Goal: Find contact information: Find contact information

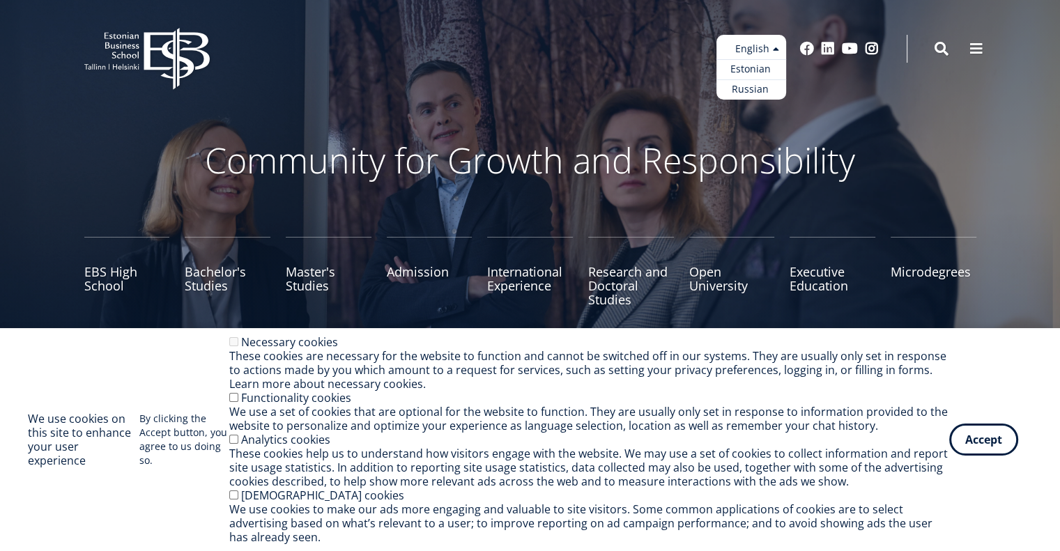
click at [739, 49] on ul "Estonian English Russian" at bounding box center [751, 67] width 70 height 65
click at [749, 69] on link "Estonian" at bounding box center [751, 69] width 70 height 20
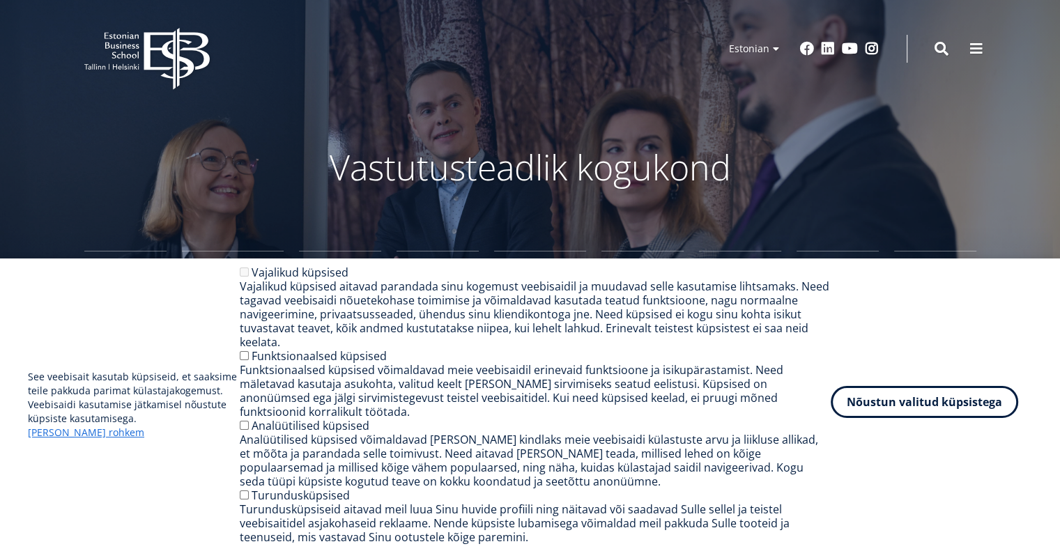
click at [920, 418] on button "Nõustun valitud küpsistega" at bounding box center [924, 402] width 187 height 32
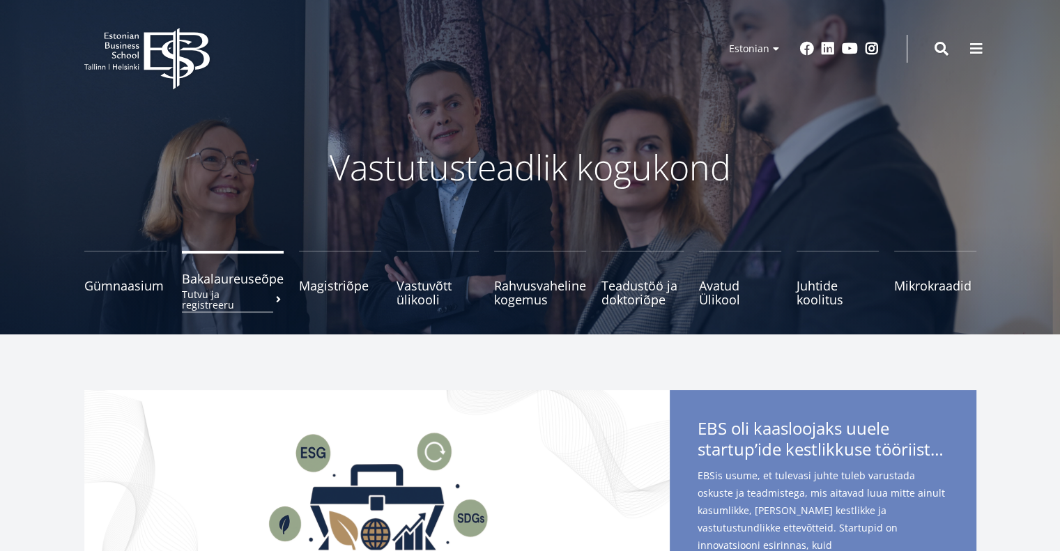
click at [247, 285] on span "Bakalaureuseõpe Tutvu ja registreeru" at bounding box center [233, 279] width 102 height 14
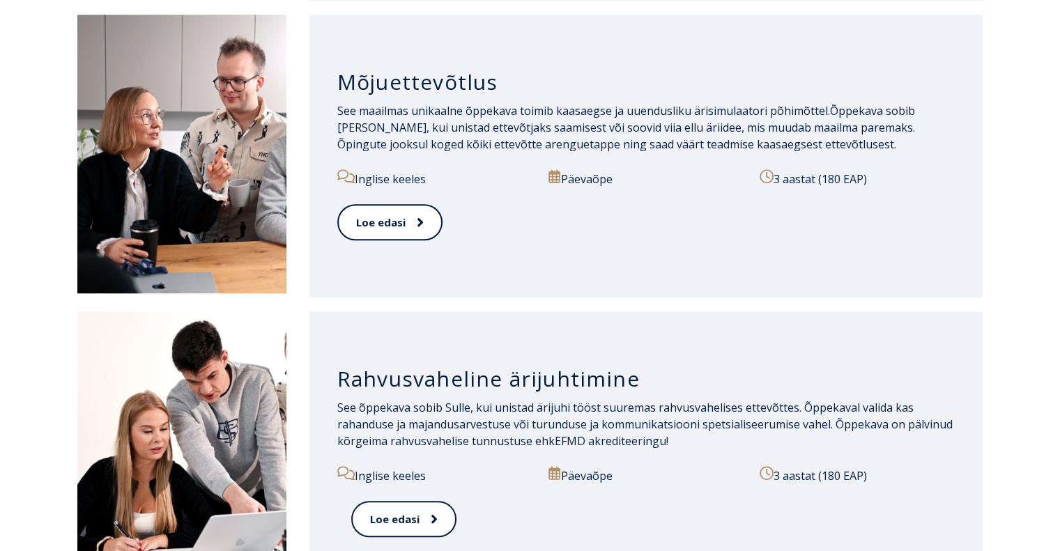
scroll to position [1115, 0]
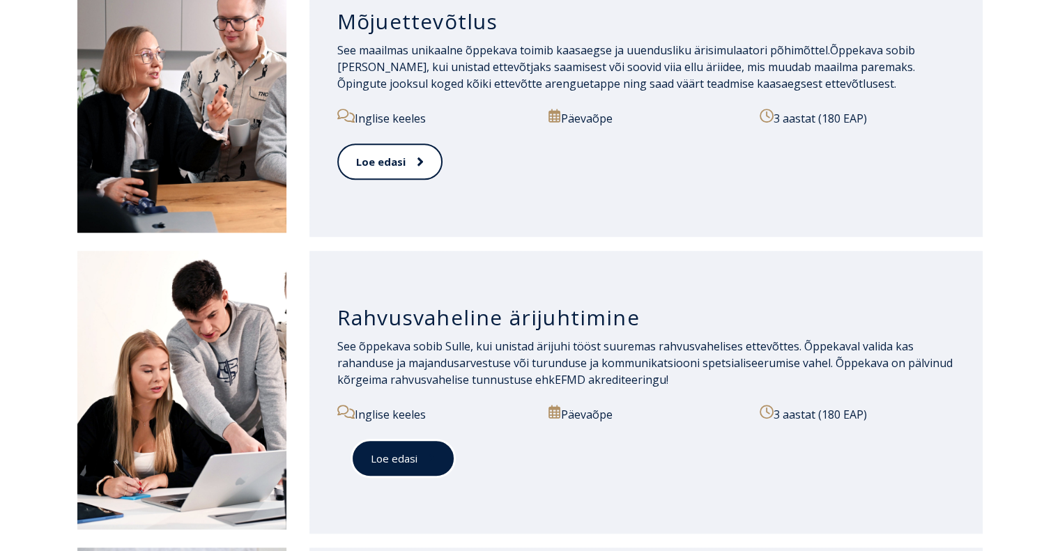
click at [396, 459] on link "Loe edasi" at bounding box center [403, 459] width 104 height 38
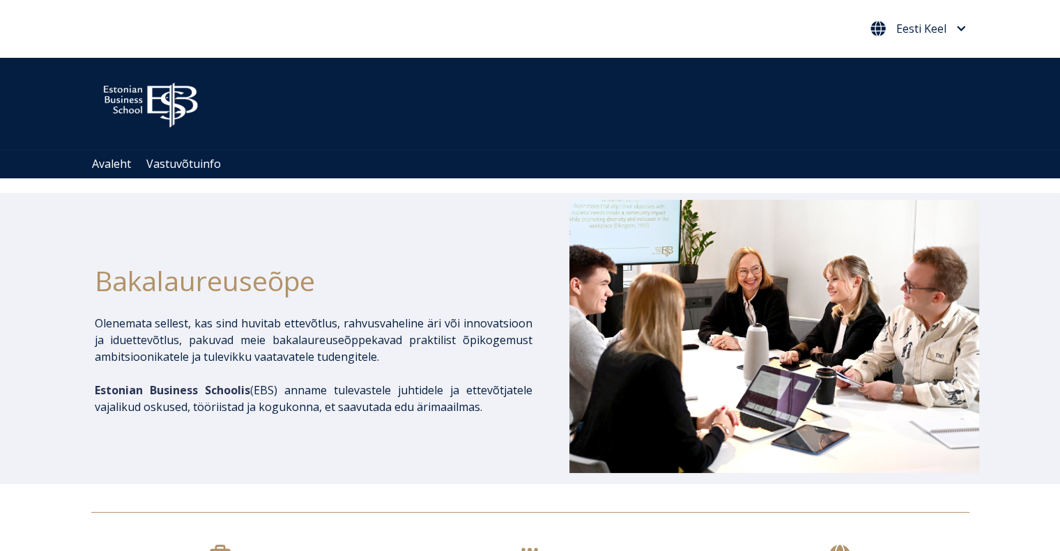
click at [947, 25] on span "Eesti Keel" at bounding box center [918, 28] width 95 height 15
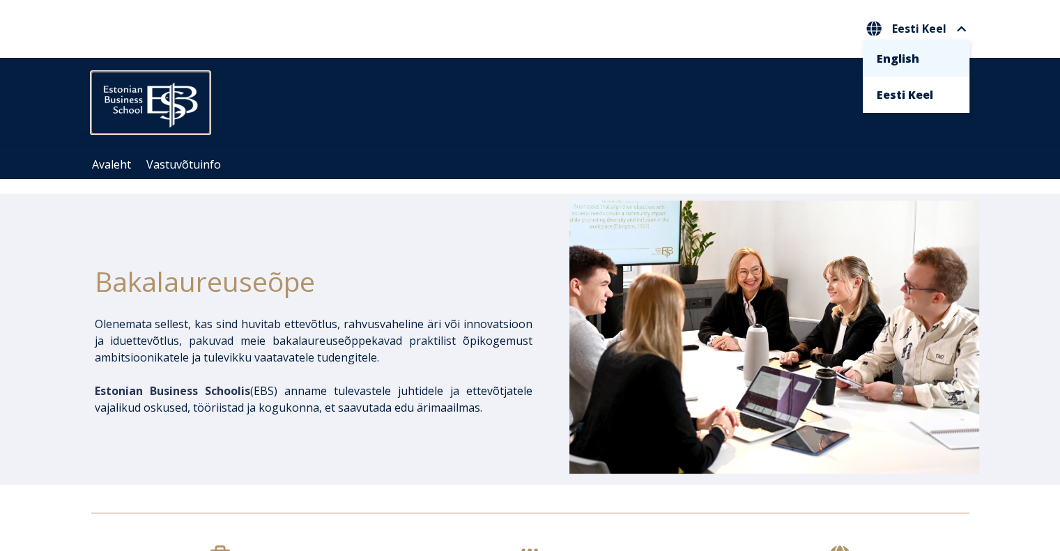
click at [145, 91] on img at bounding box center [150, 102] width 118 height 60
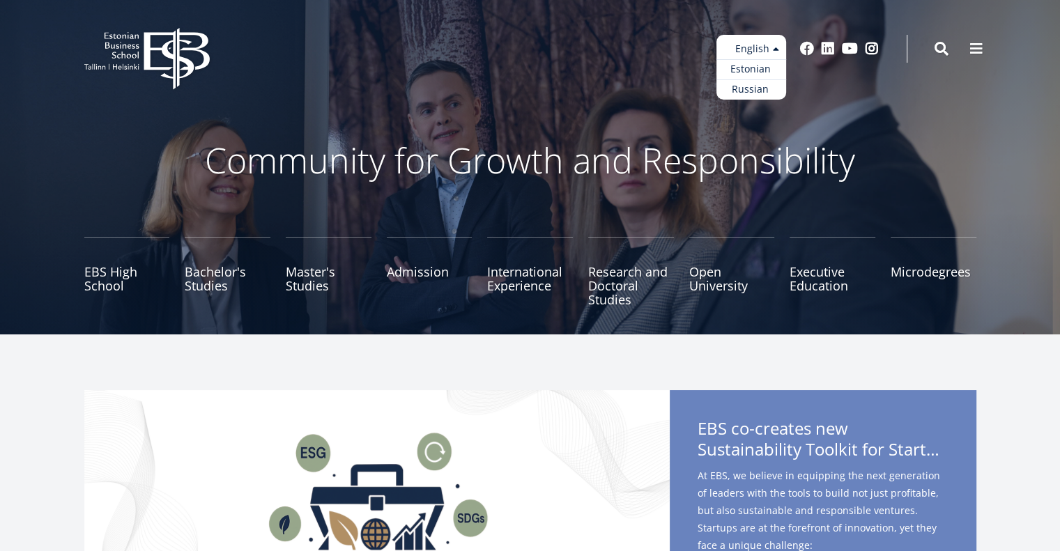
click at [765, 45] on ul "Estonian English Russian" at bounding box center [751, 67] width 70 height 65
click at [747, 72] on link "Estonian" at bounding box center [751, 69] width 70 height 20
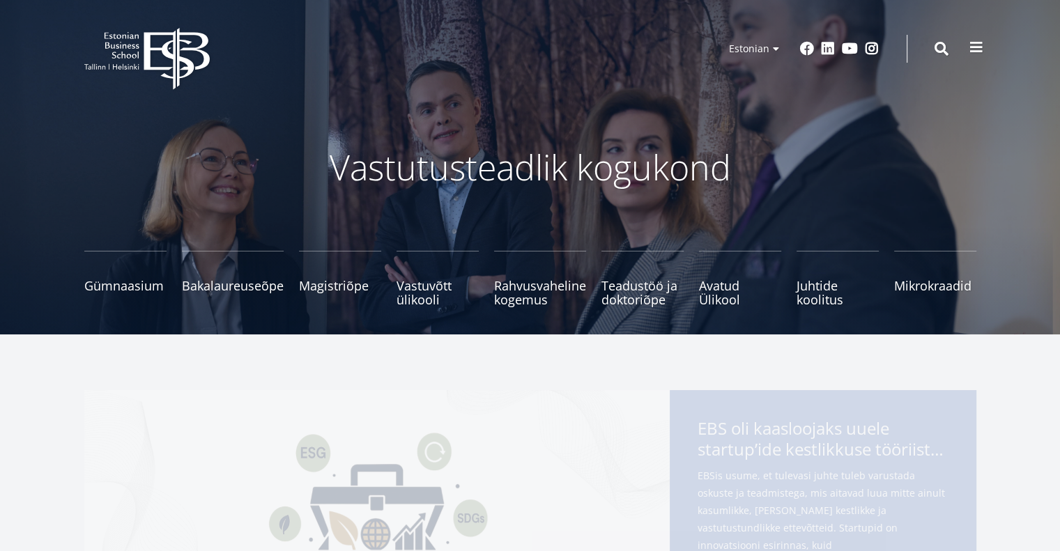
click at [973, 47] on span at bounding box center [976, 47] width 14 height 14
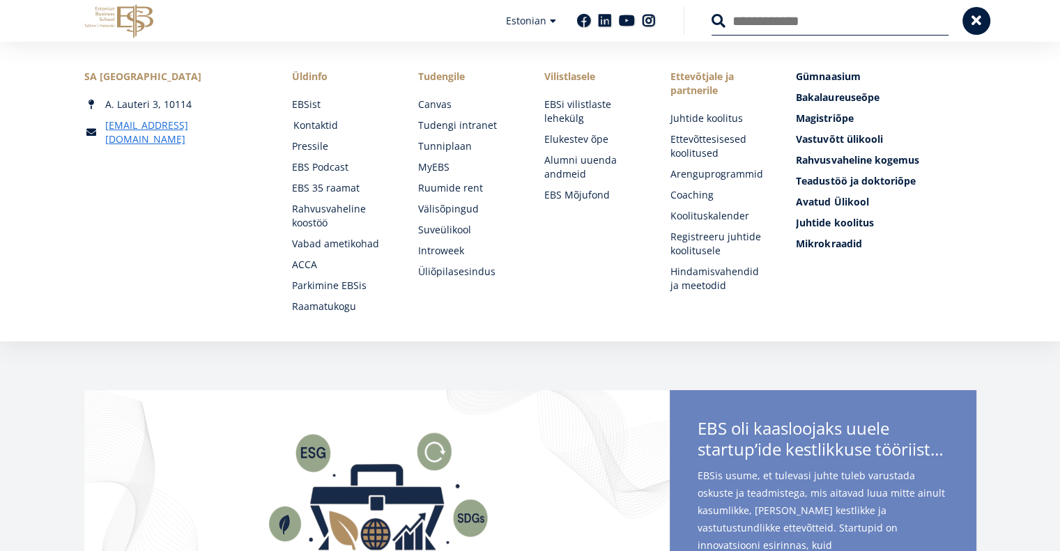
click at [326, 127] on link "Kontaktid" at bounding box center [342, 125] width 98 height 14
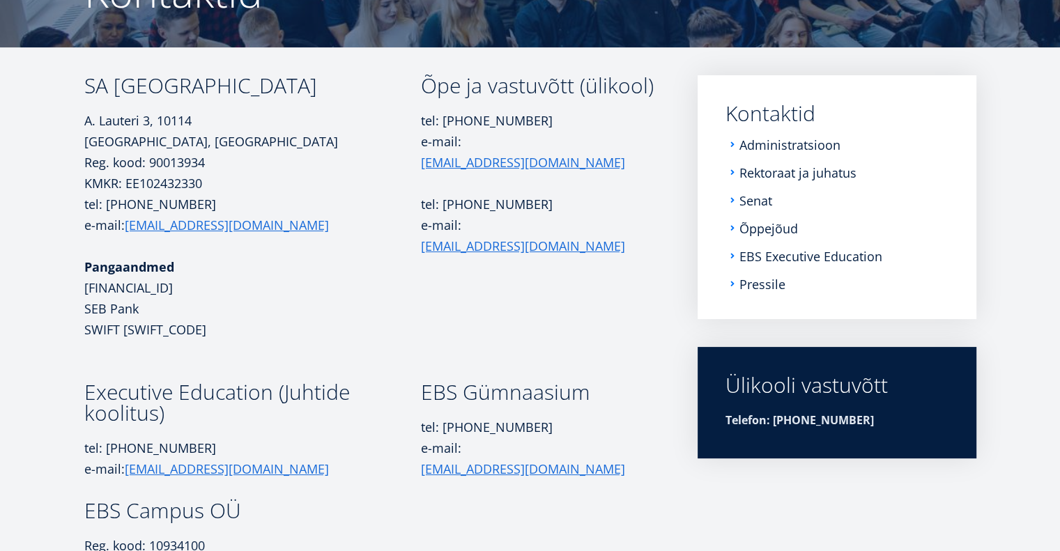
scroll to position [167, 0]
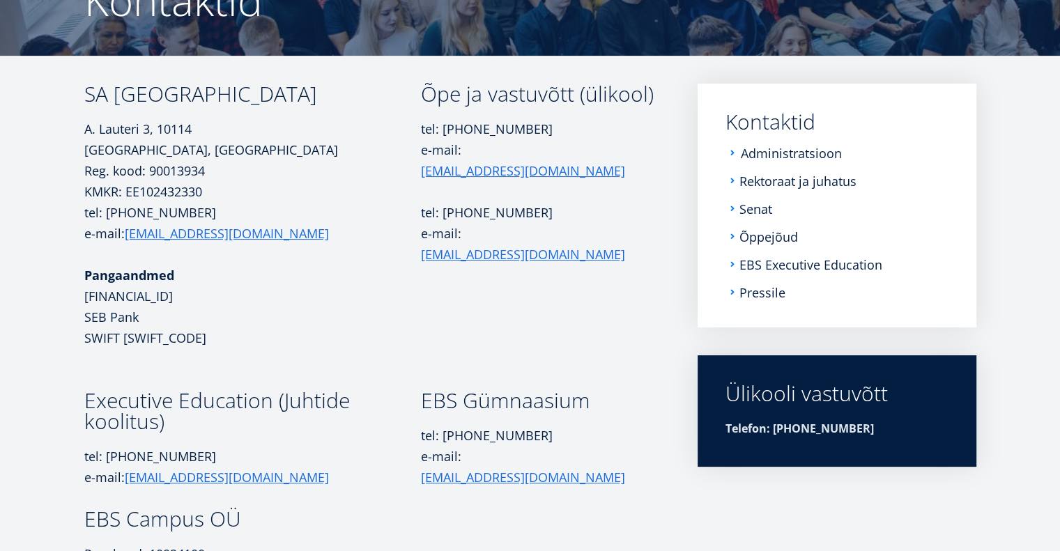
click at [780, 153] on link "Administratsioon" at bounding box center [791, 153] width 101 height 14
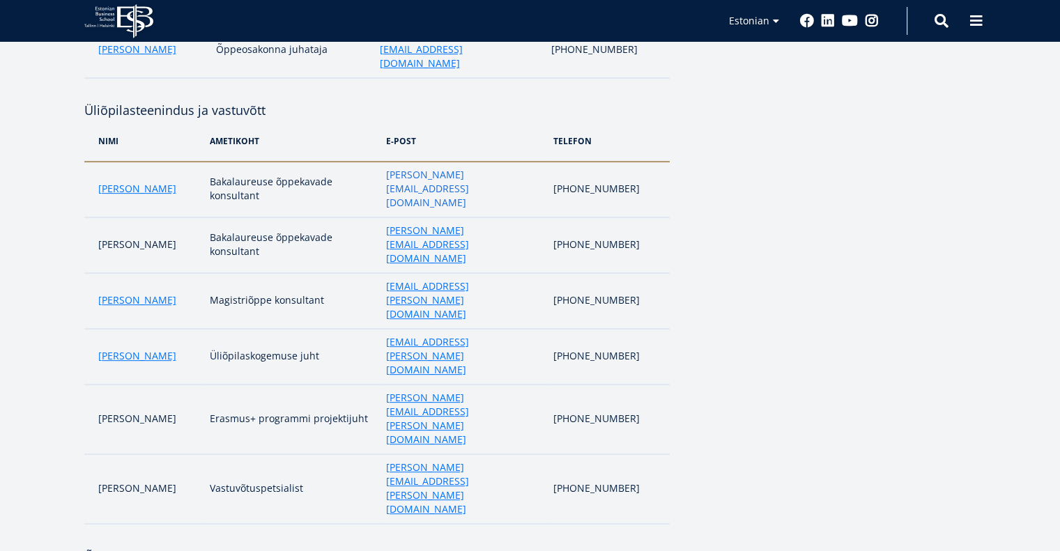
scroll to position [488, 0]
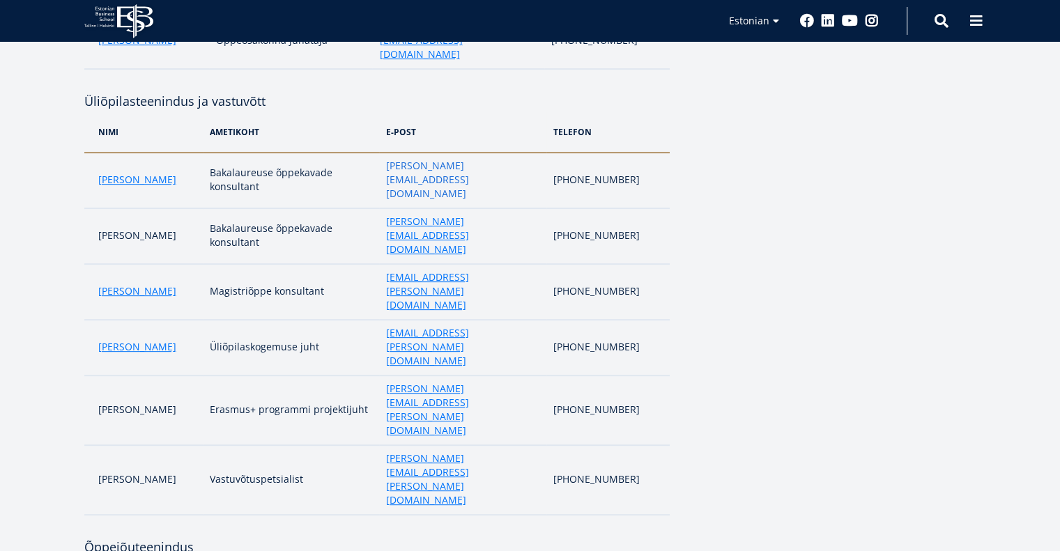
click at [399, 159] on link "[PERSON_NAME][EMAIL_ADDRESS][DOMAIN_NAME]" at bounding box center [462, 180] width 153 height 42
drag, startPoint x: 477, startPoint y: 131, endPoint x: 379, endPoint y: 137, distance: 98.5
click at [379, 153] on td "[PERSON_NAME][EMAIL_ADDRESS][DOMAIN_NAME]" at bounding box center [462, 181] width 167 height 56
drag, startPoint x: 355, startPoint y: 130, endPoint x: 443, endPoint y: 128, distance: 87.8
click at [443, 153] on tr "[PERSON_NAME] Bakalaureuse õppekavade konsultant [PERSON_NAME][EMAIL_ADDRESS][D…" at bounding box center [376, 181] width 585 height 56
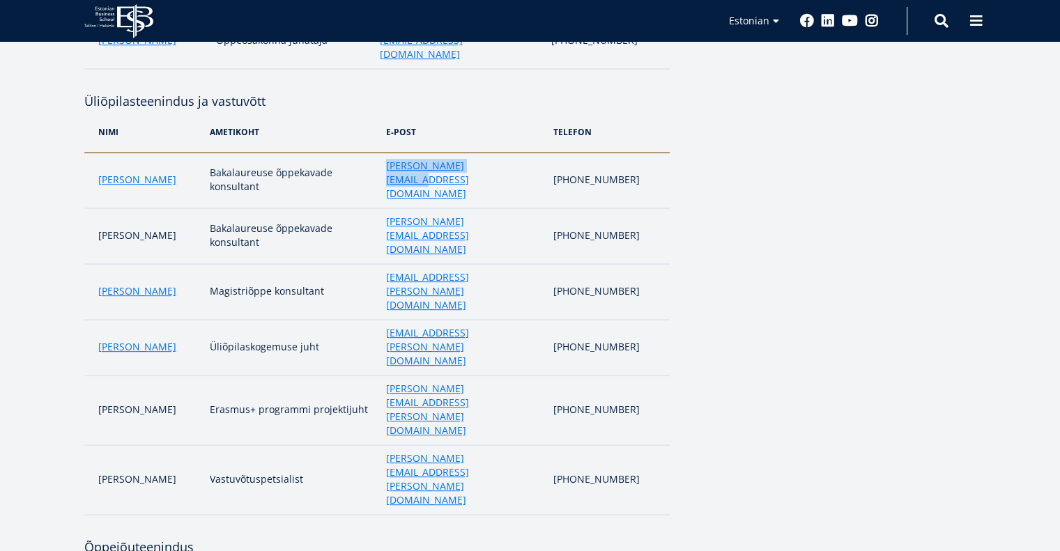
drag, startPoint x: 361, startPoint y: 129, endPoint x: 472, endPoint y: 129, distance: 110.8
click at [472, 153] on td "[PERSON_NAME][EMAIL_ADDRESS][DOMAIN_NAME]" at bounding box center [462, 181] width 167 height 56
copy link "[PERSON_NAME][EMAIL_ADDRESS][DOMAIN_NAME]"
